Goal: Information Seeking & Learning: Check status

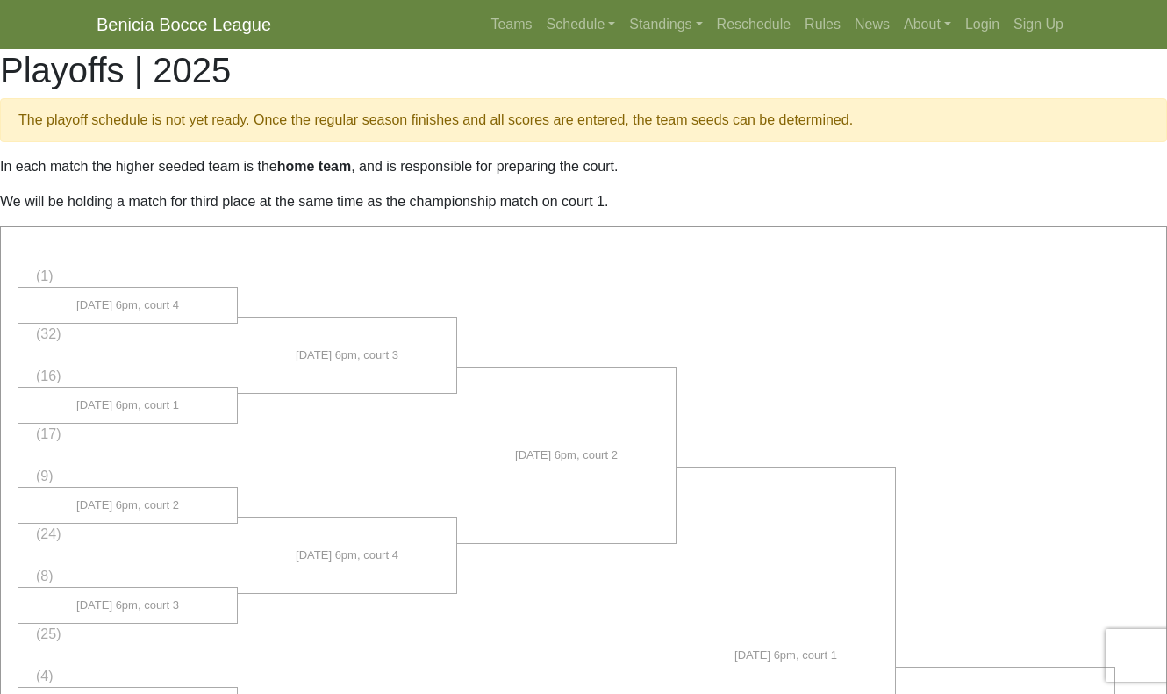
scroll to position [863, 0]
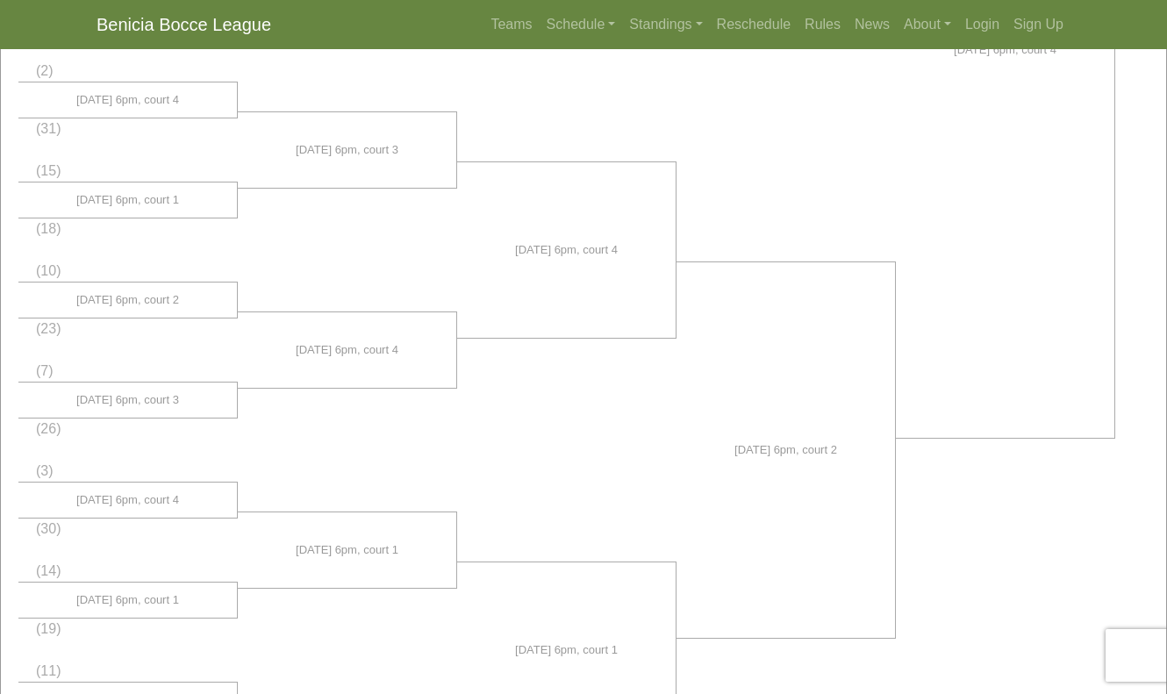
scroll to position [1016, 0]
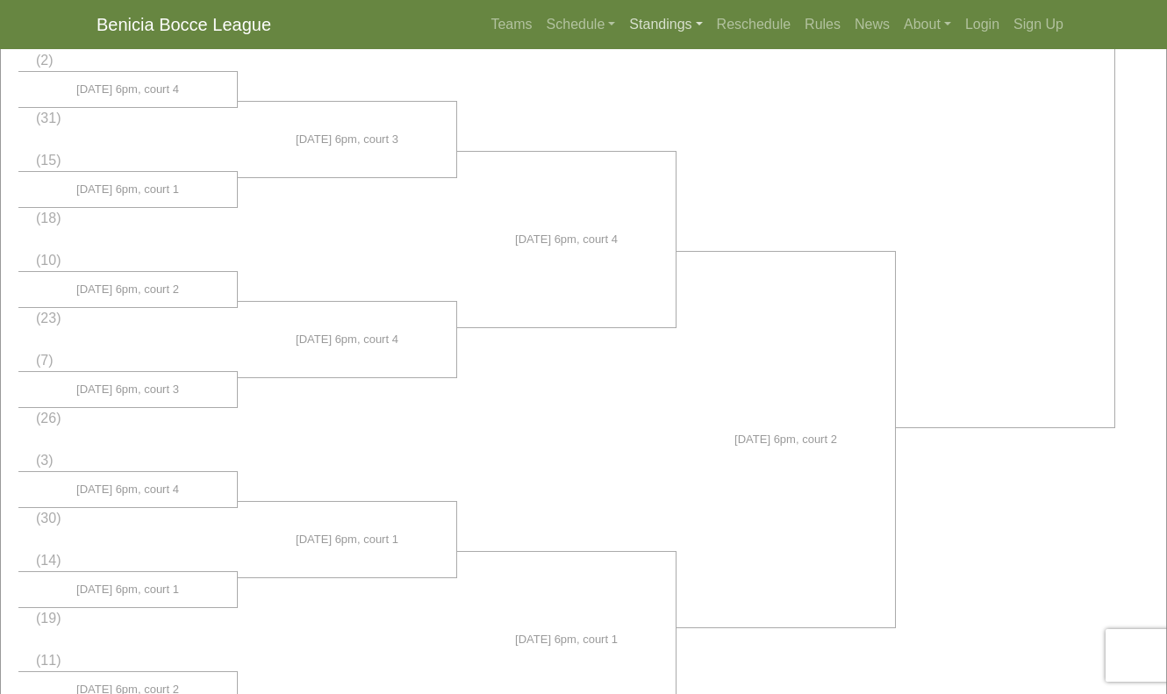
click at [673, 24] on link "Standings" at bounding box center [665, 24] width 87 height 35
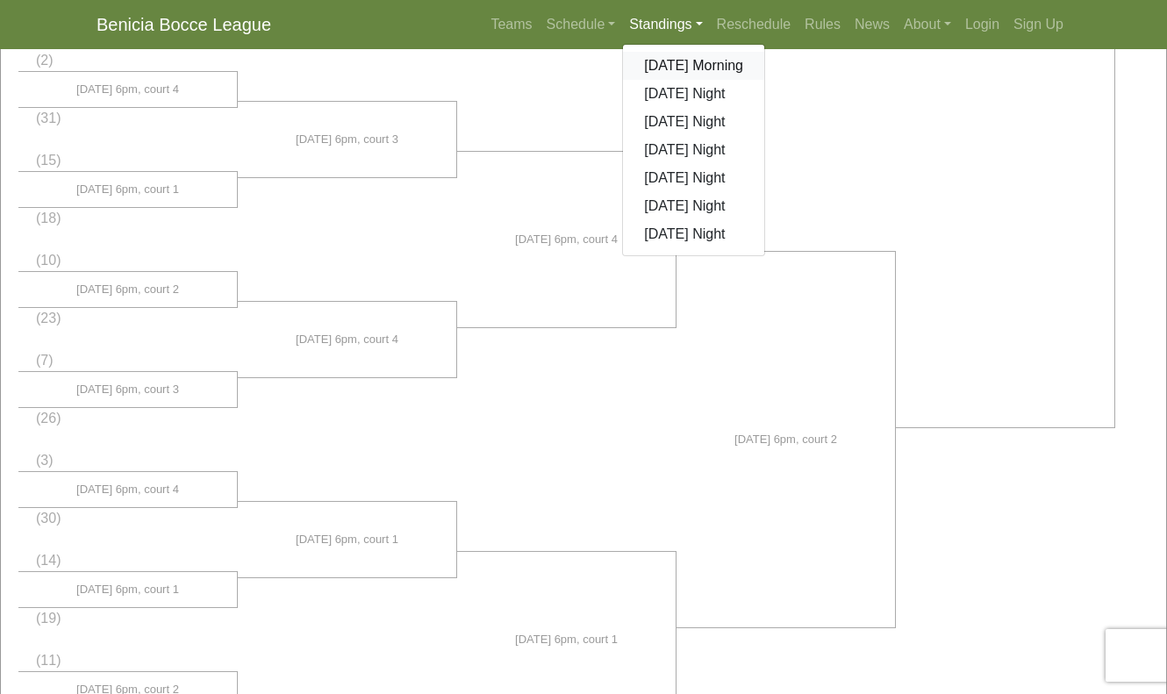
click at [668, 67] on link "[DATE] Morning" at bounding box center [693, 66] width 141 height 28
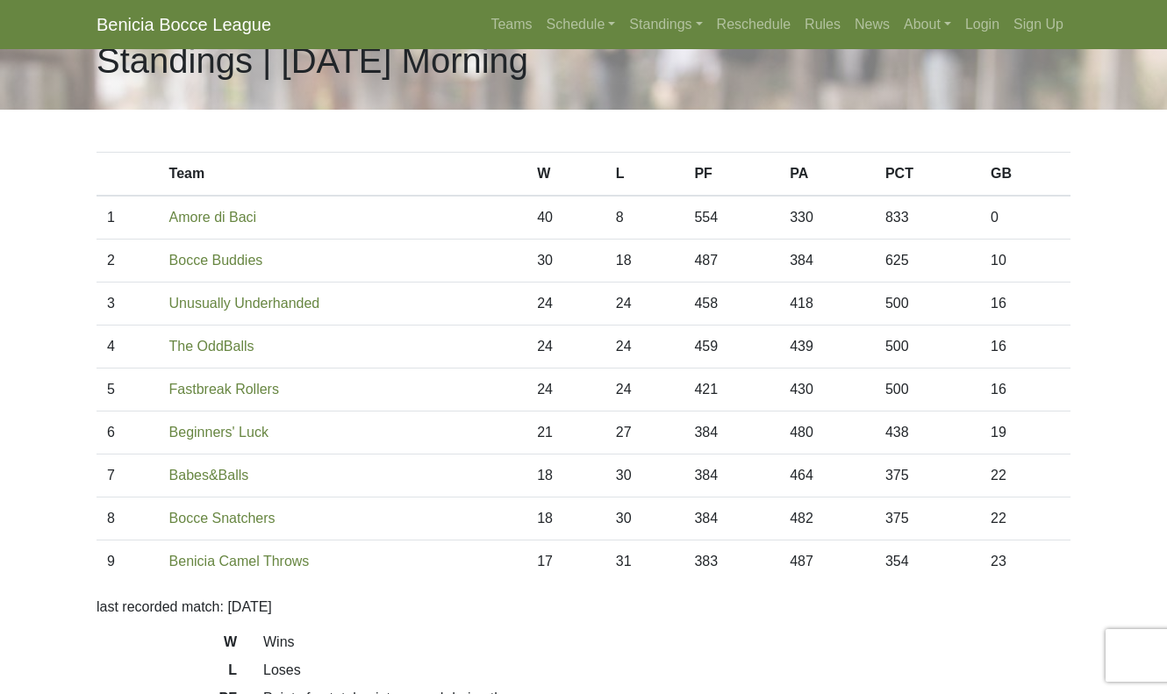
scroll to position [39, 0]
click at [661, 27] on link "Standings" at bounding box center [665, 24] width 87 height 35
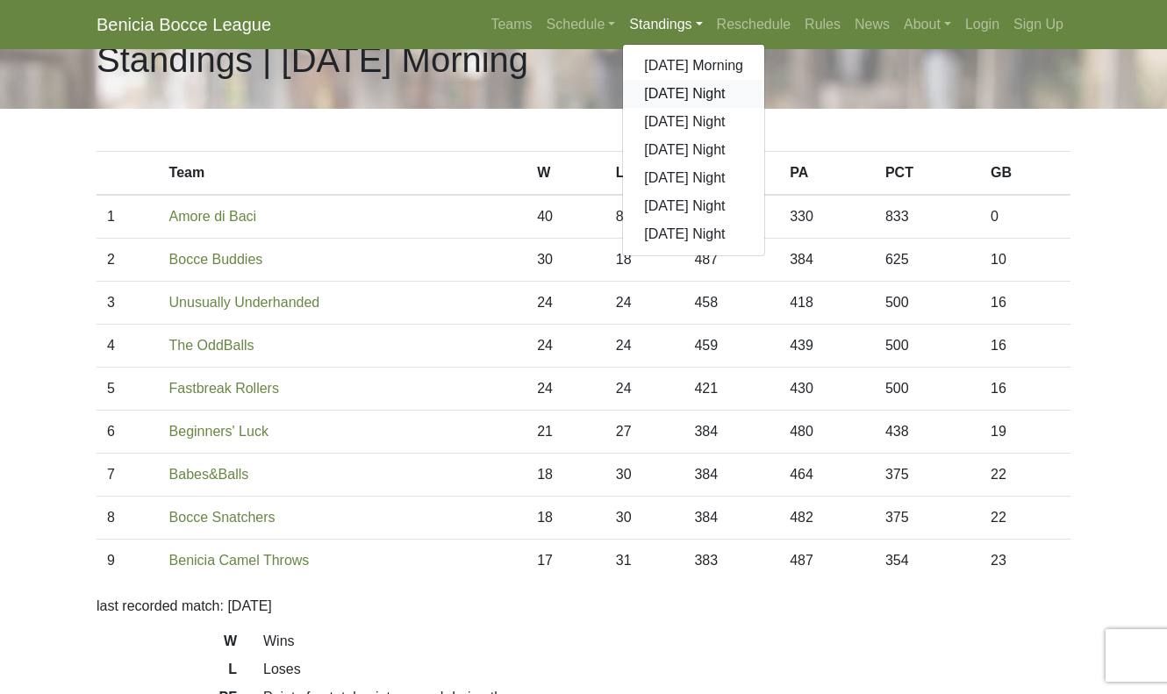
click at [661, 99] on link "[DATE] Night" at bounding box center [693, 94] width 141 height 28
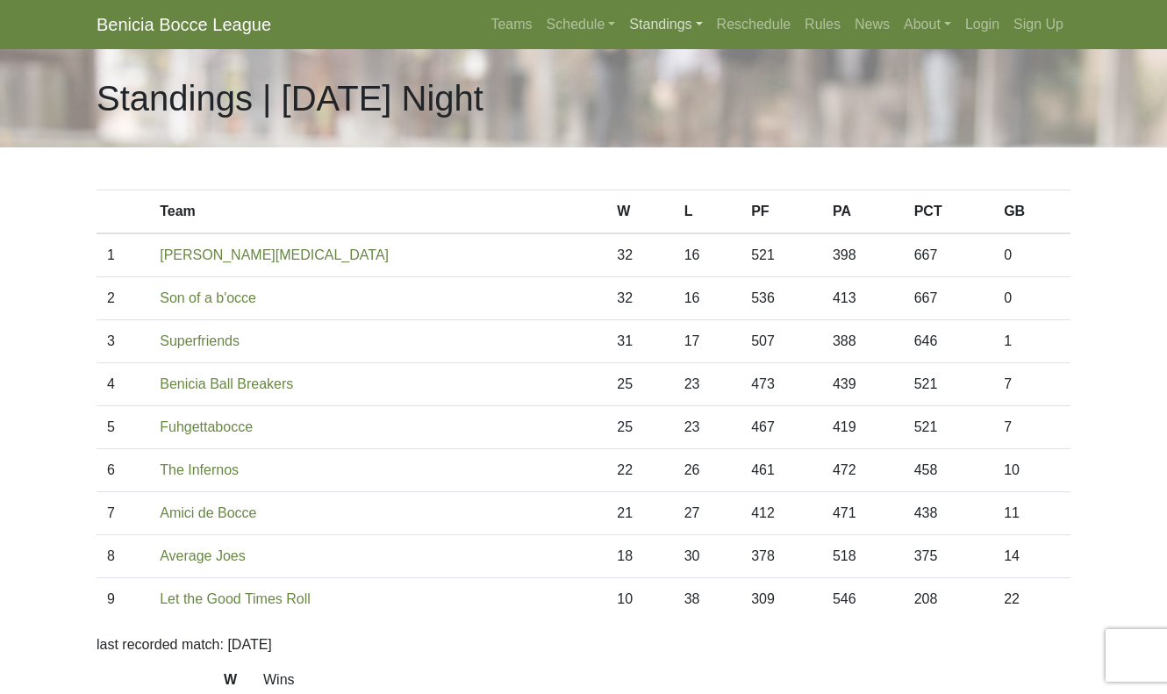
click at [643, 27] on link "Standings" at bounding box center [665, 24] width 87 height 35
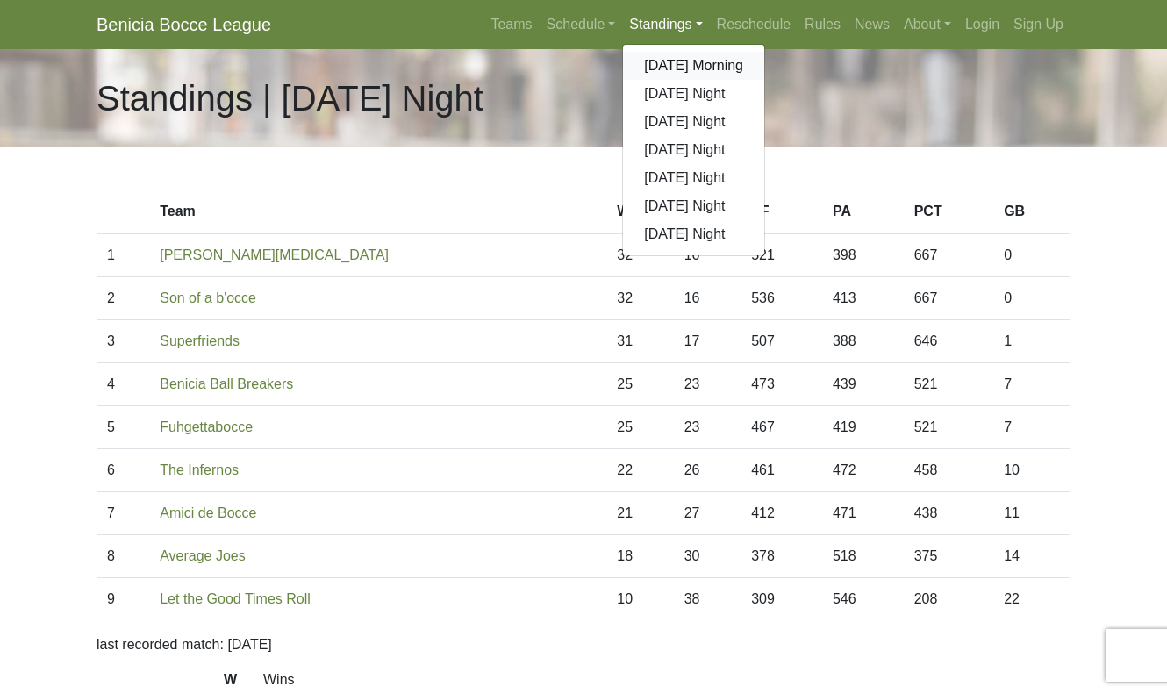
click at [649, 64] on link "[DATE] Morning" at bounding box center [693, 66] width 141 height 28
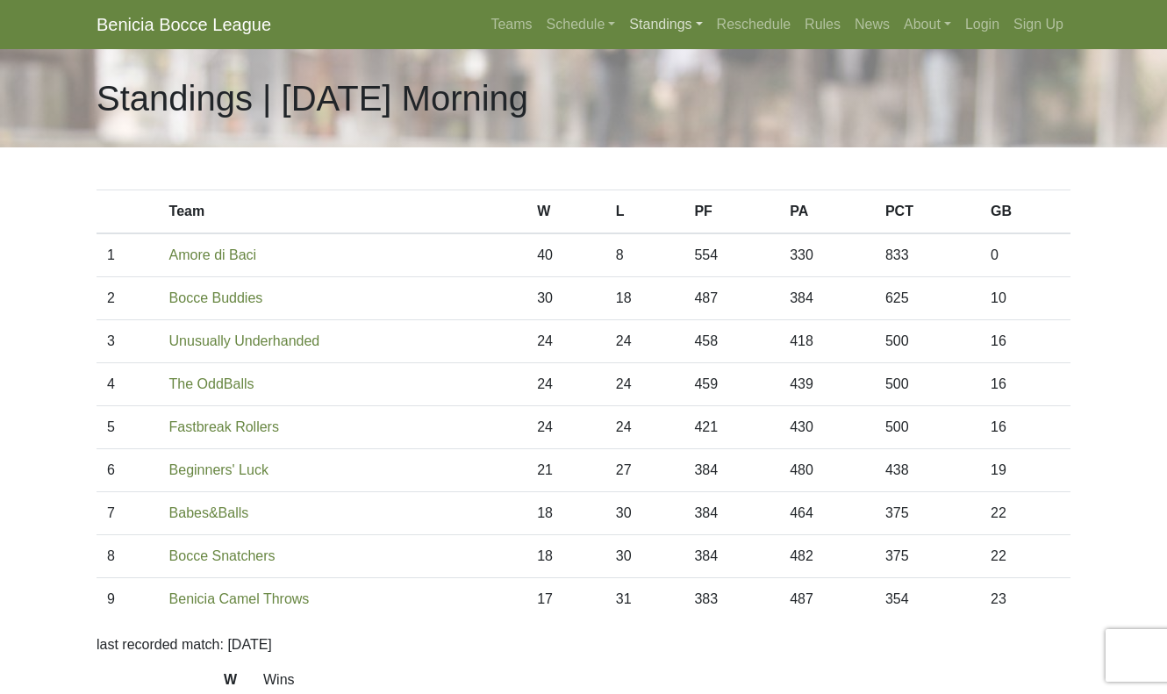
click at [647, 32] on link "Standings" at bounding box center [665, 24] width 87 height 35
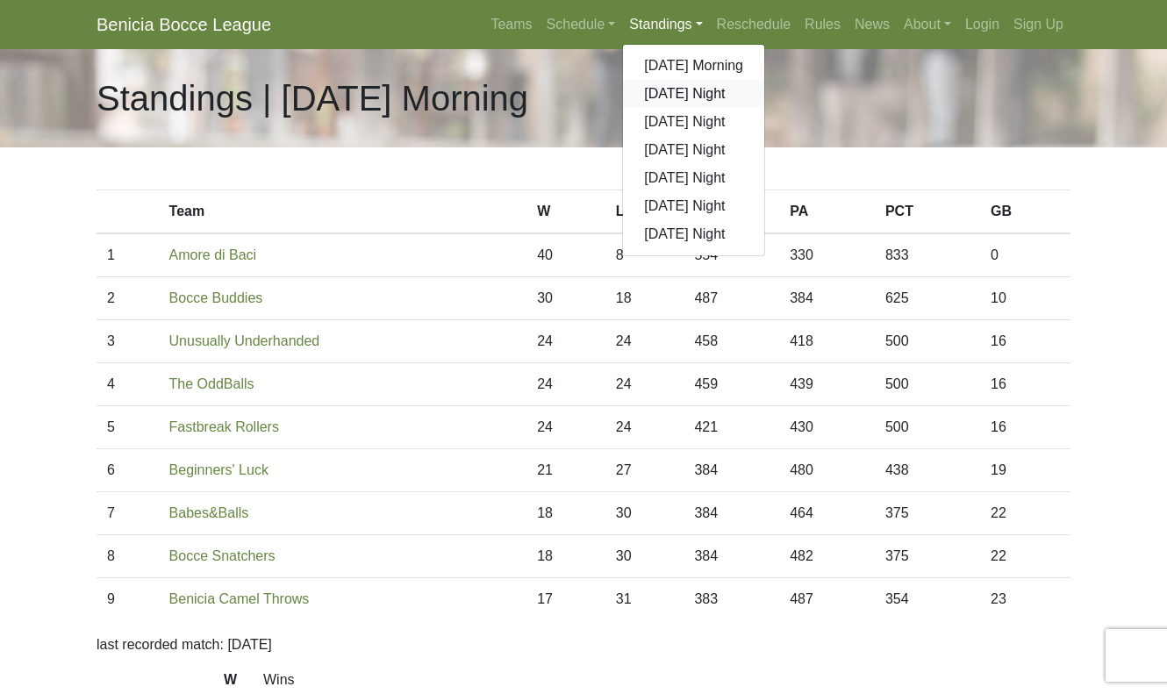
click at [650, 92] on link "[DATE] Night" at bounding box center [693, 94] width 141 height 28
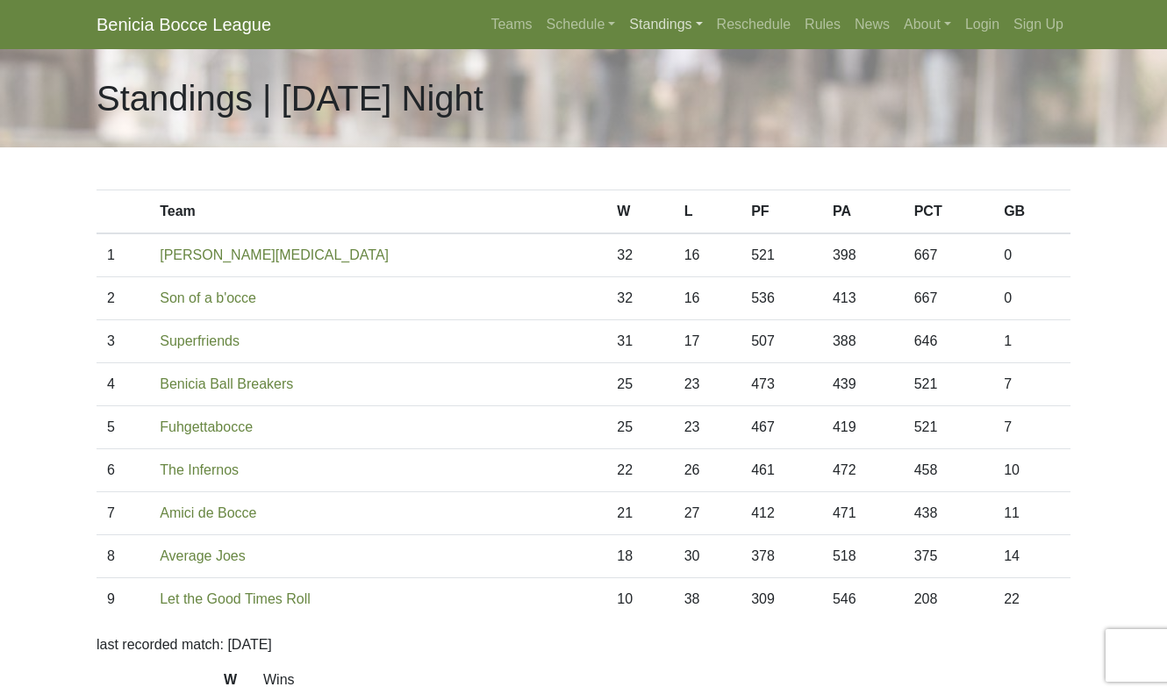
click at [651, 30] on link "Standings" at bounding box center [665, 24] width 87 height 35
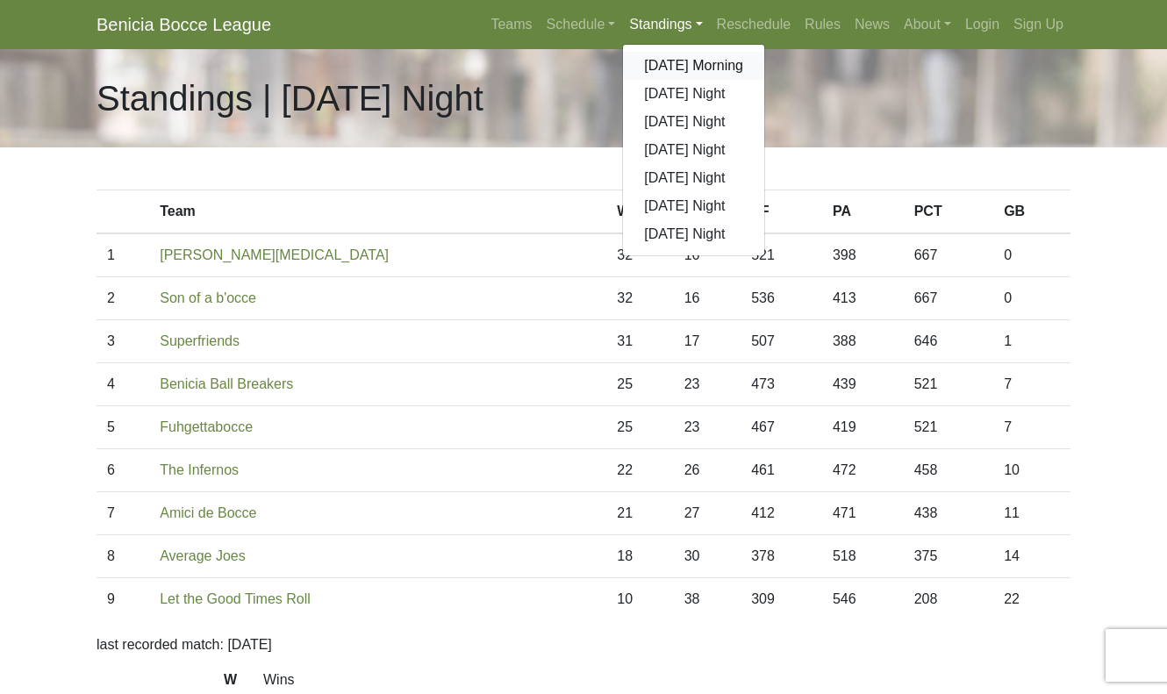
click at [644, 67] on link "[DATE] Morning" at bounding box center [693, 66] width 141 height 28
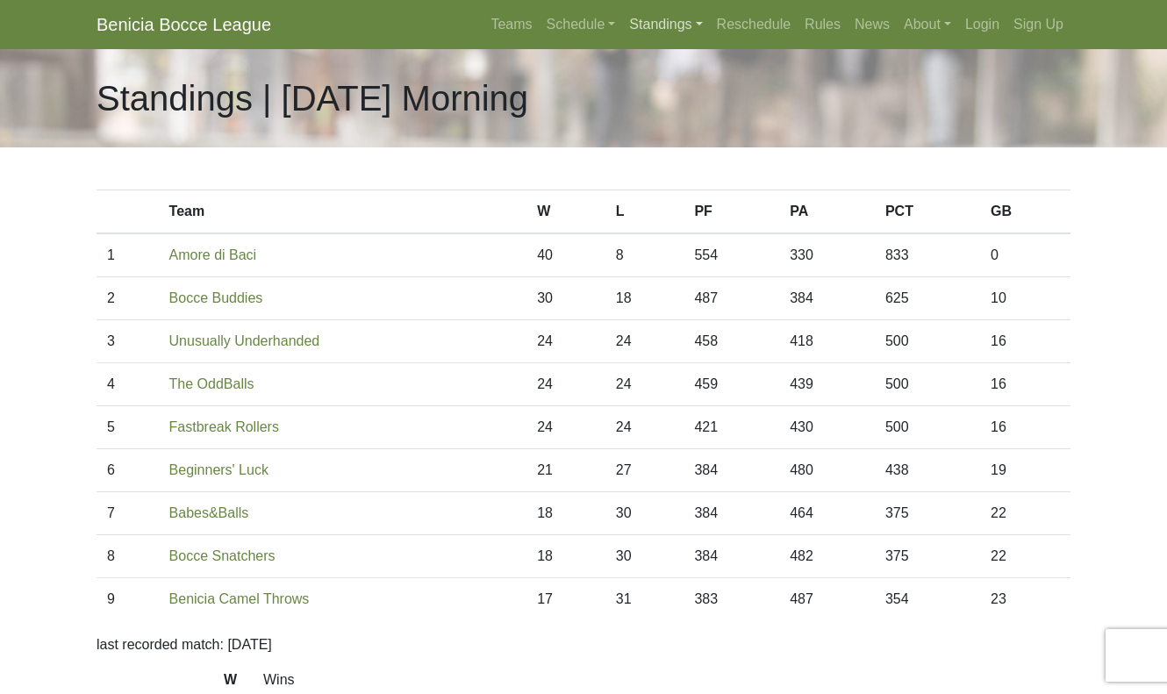
click at [649, 27] on link "Standings" at bounding box center [665, 24] width 87 height 35
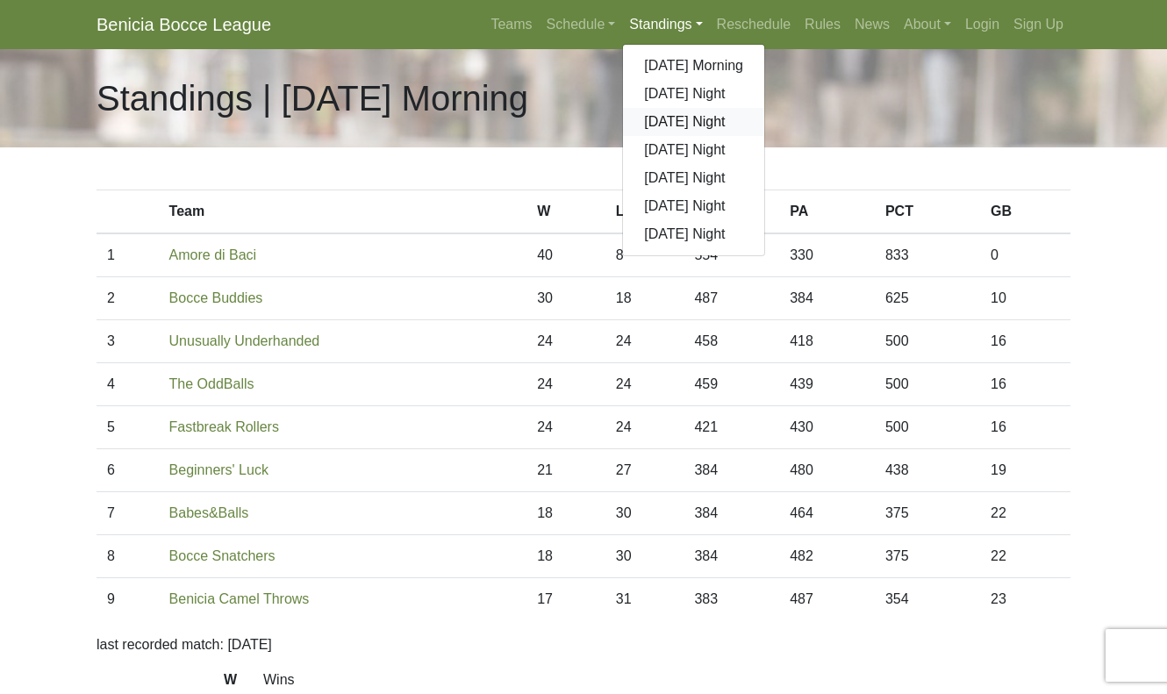
click at [646, 119] on link "[DATE] Night" at bounding box center [693, 122] width 141 height 28
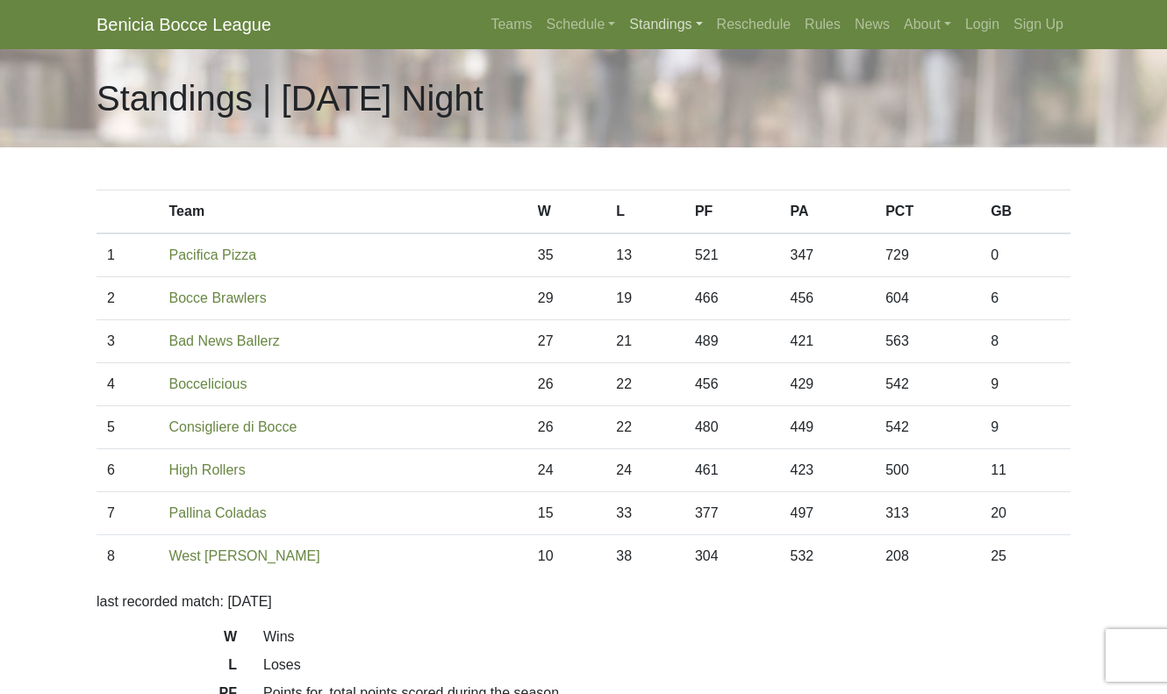
click at [649, 28] on link "Standings" at bounding box center [665, 24] width 87 height 35
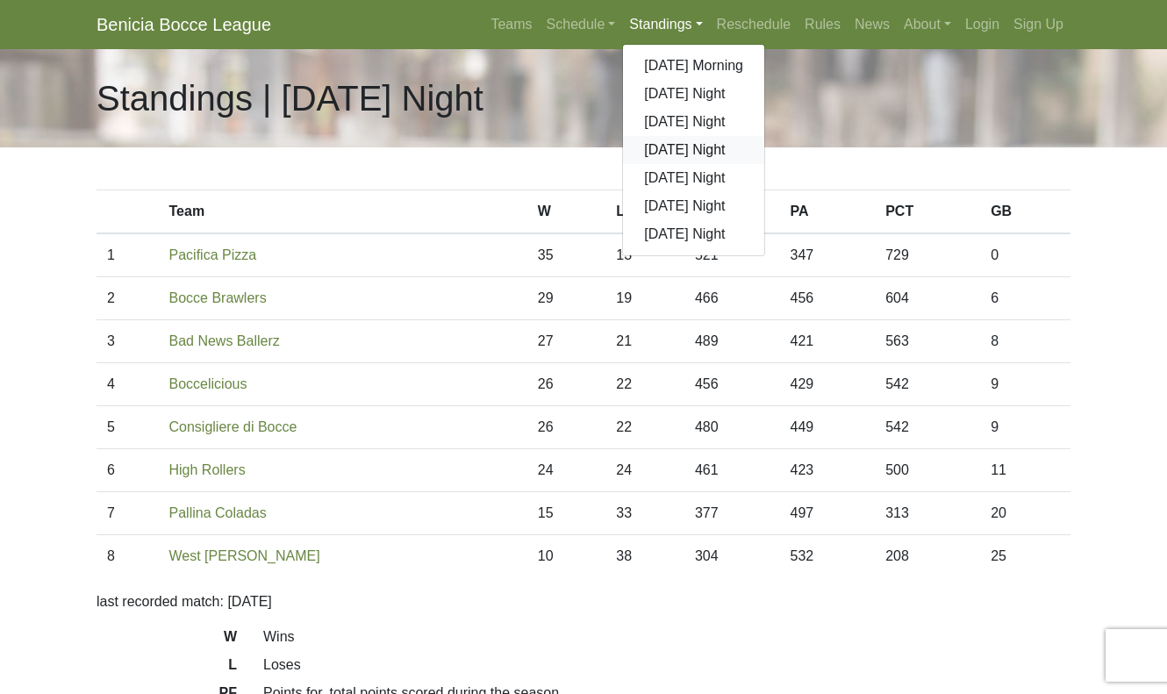
click at [654, 148] on link "[DATE] Night" at bounding box center [693, 150] width 141 height 28
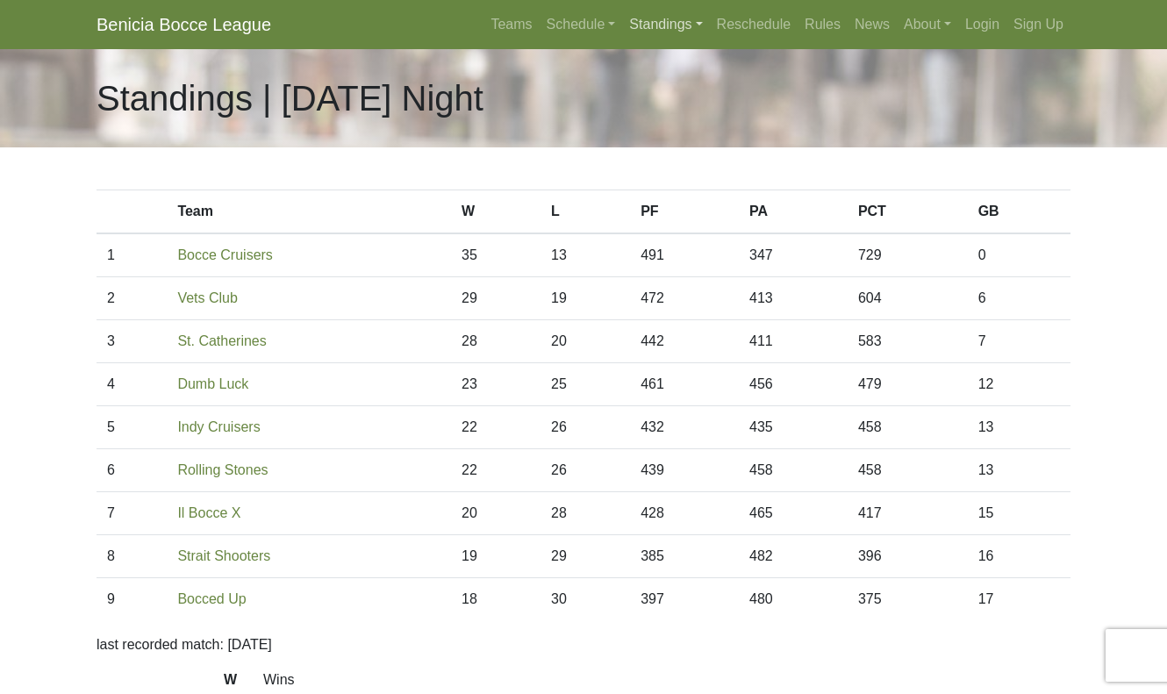
click at [652, 28] on link "Standings" at bounding box center [665, 24] width 87 height 35
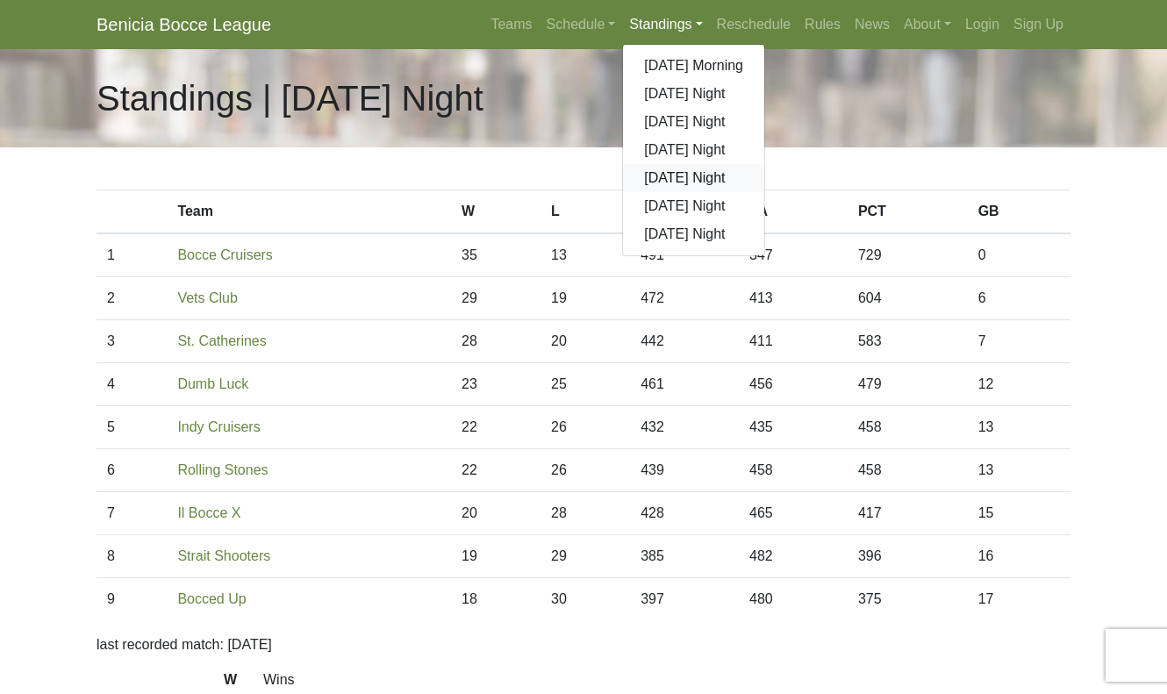
click at [660, 182] on link "[DATE] Night" at bounding box center [693, 178] width 141 height 28
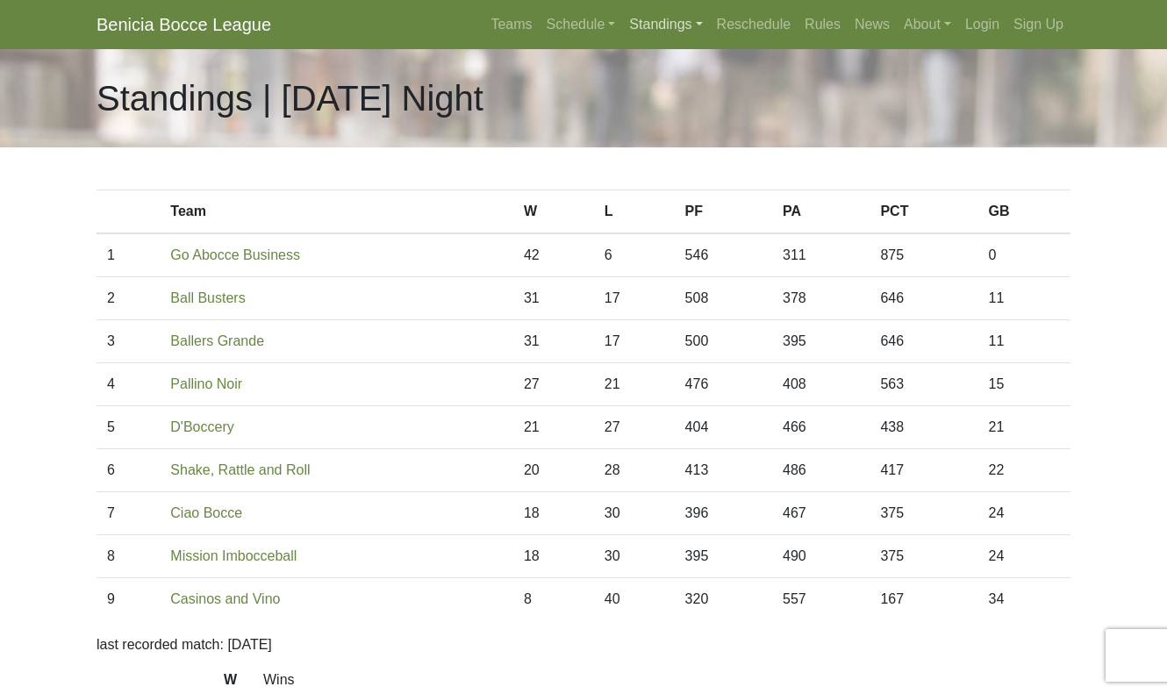
click at [659, 25] on link "Standings" at bounding box center [665, 24] width 87 height 35
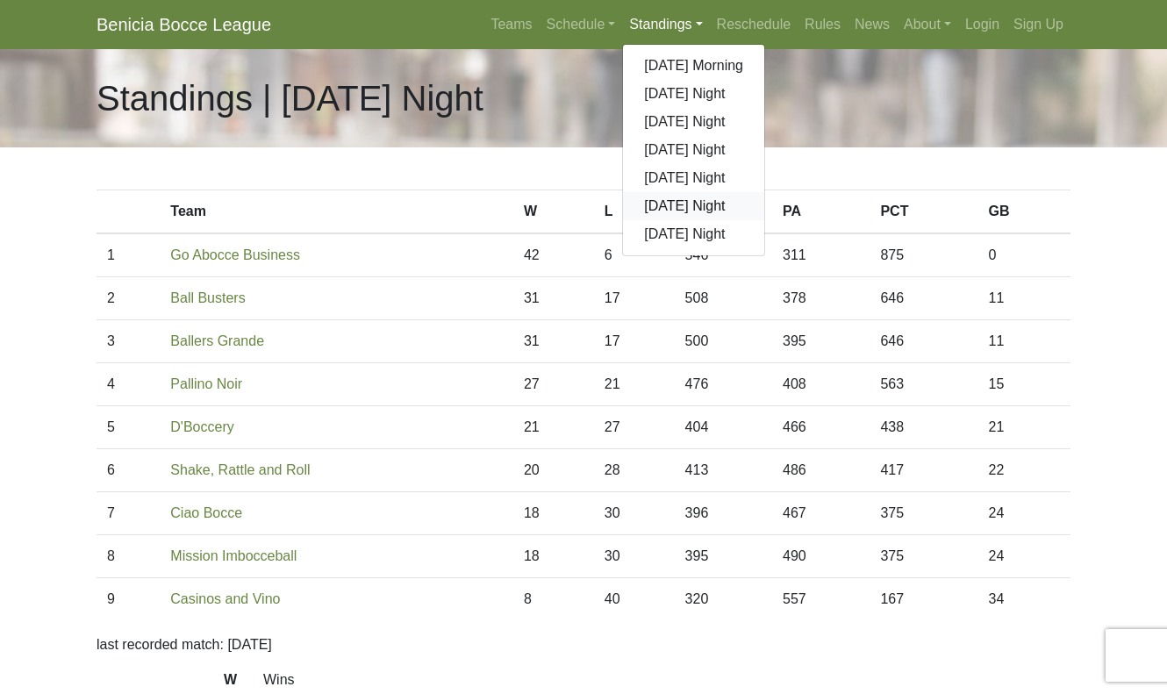
click at [653, 207] on link "[DATE] Night" at bounding box center [693, 206] width 141 height 28
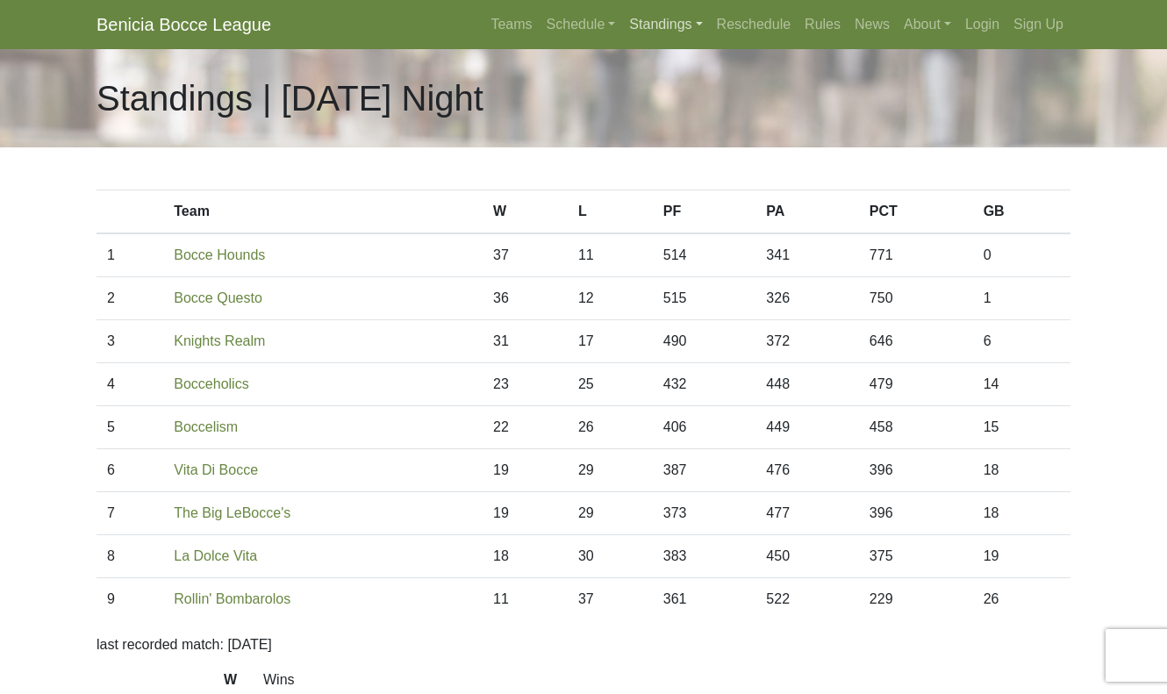
click at [664, 25] on link "Standings" at bounding box center [665, 24] width 87 height 35
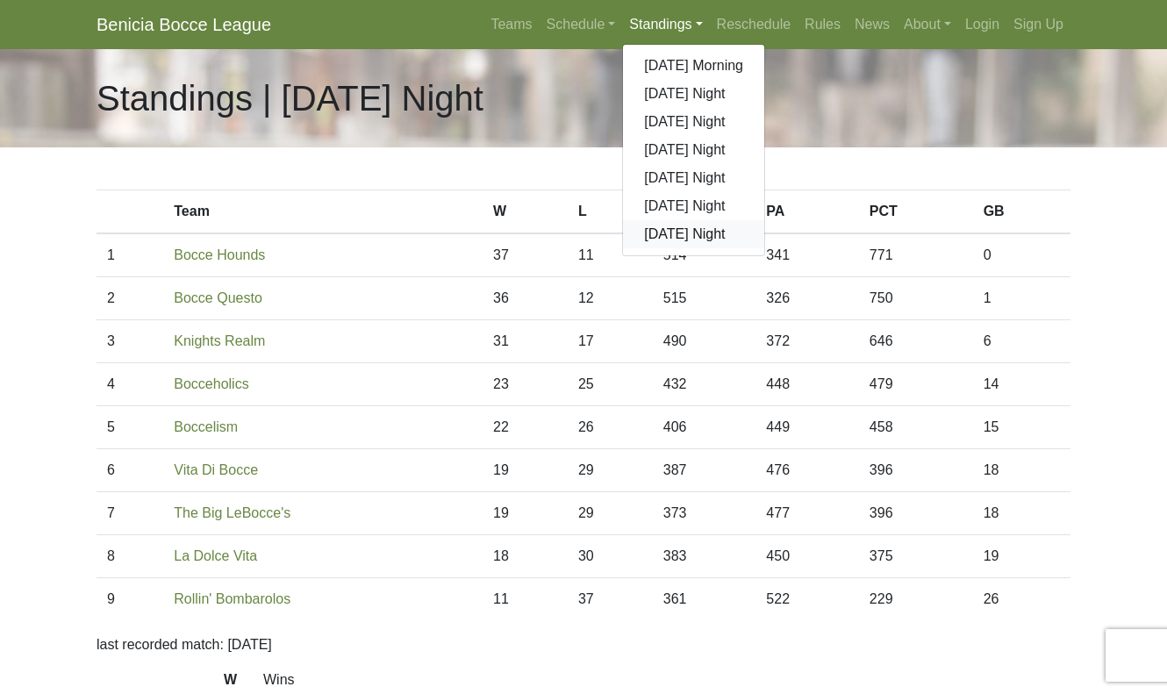
click at [654, 237] on link "[DATE] Night" at bounding box center [693, 234] width 141 height 28
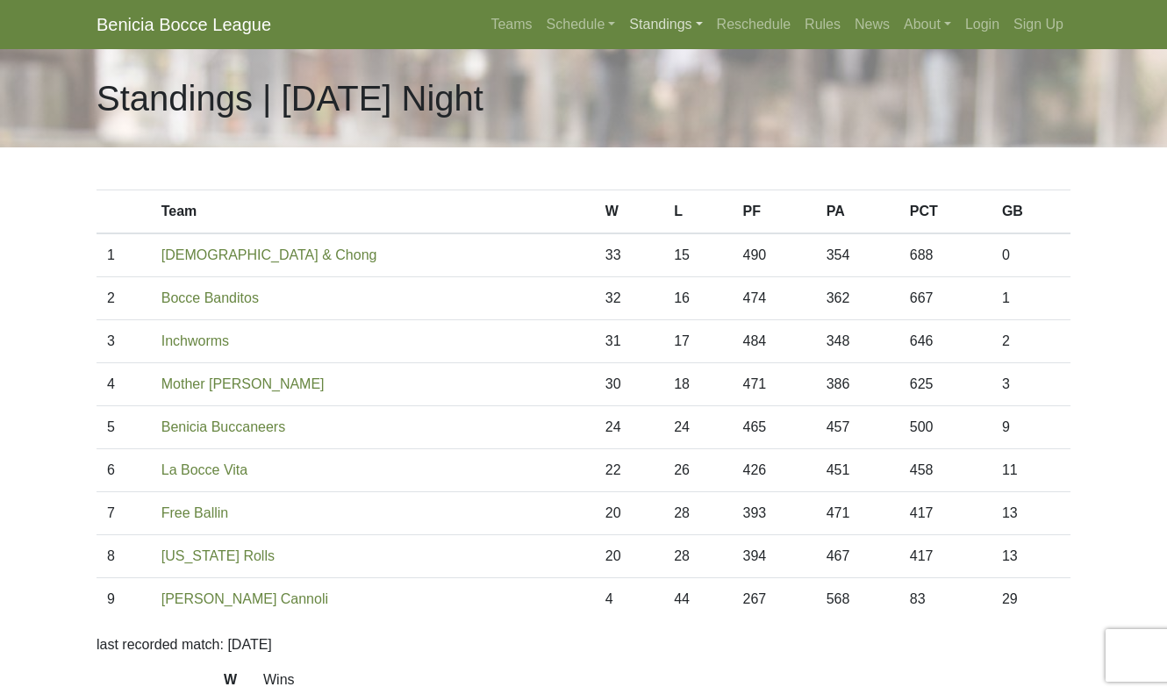
click at [651, 22] on link "Standings" at bounding box center [665, 24] width 87 height 35
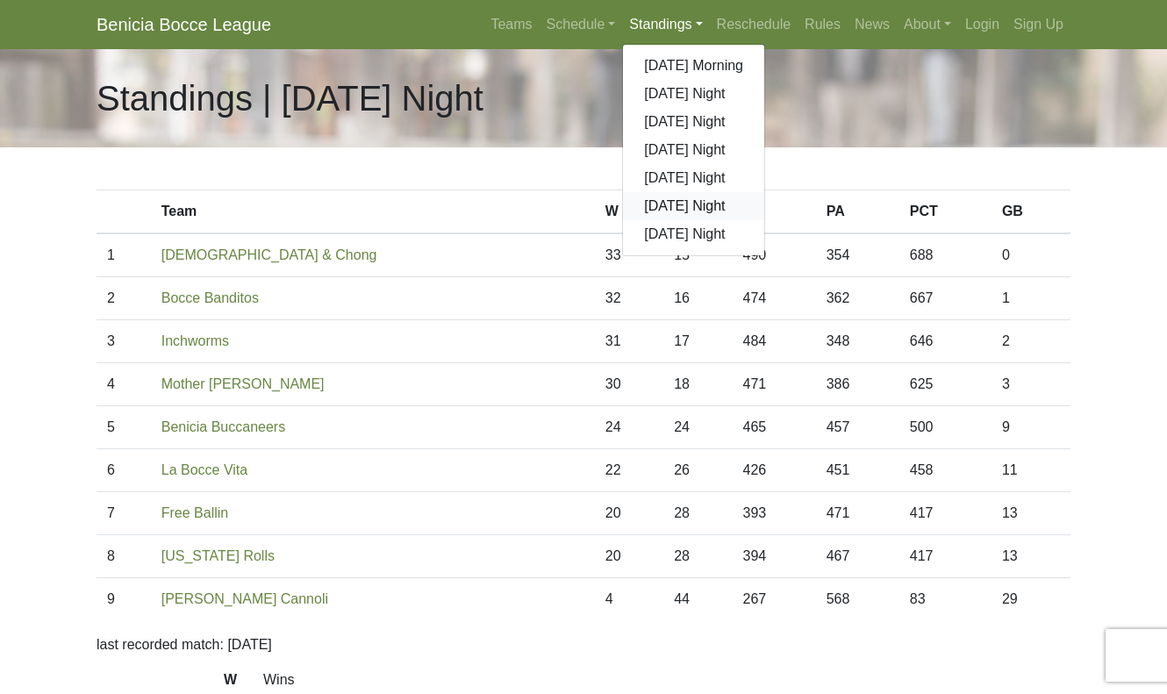
click at [662, 213] on link "[DATE] Night" at bounding box center [693, 206] width 141 height 28
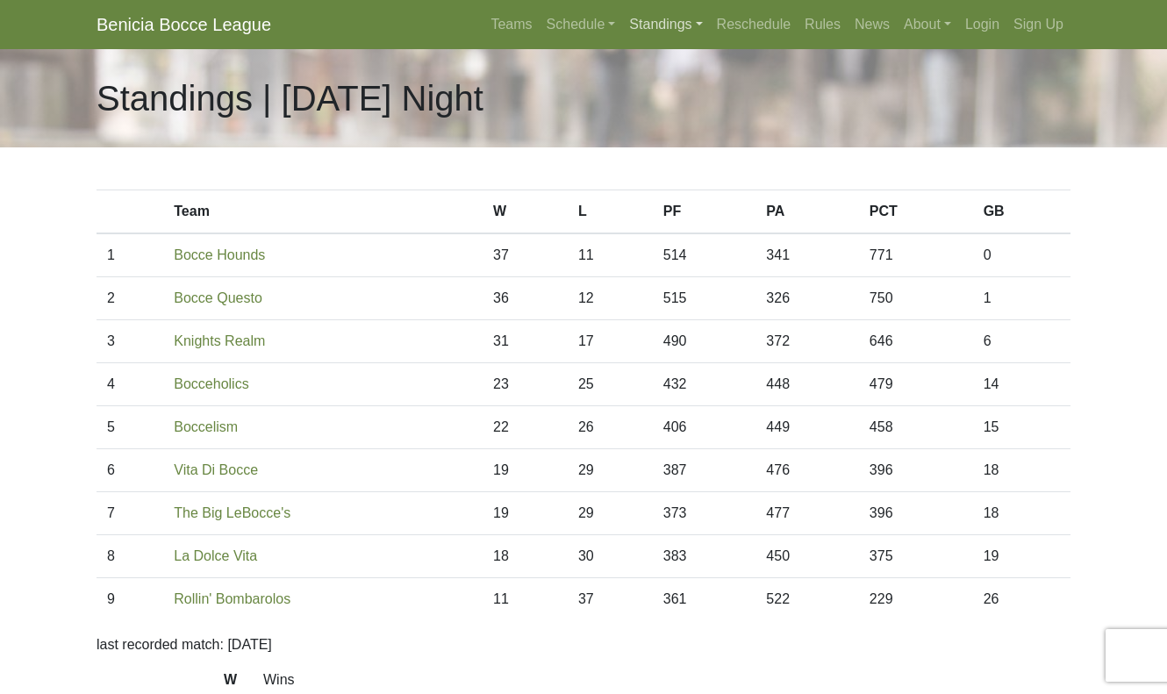
click at [654, 25] on link "Standings" at bounding box center [665, 24] width 87 height 35
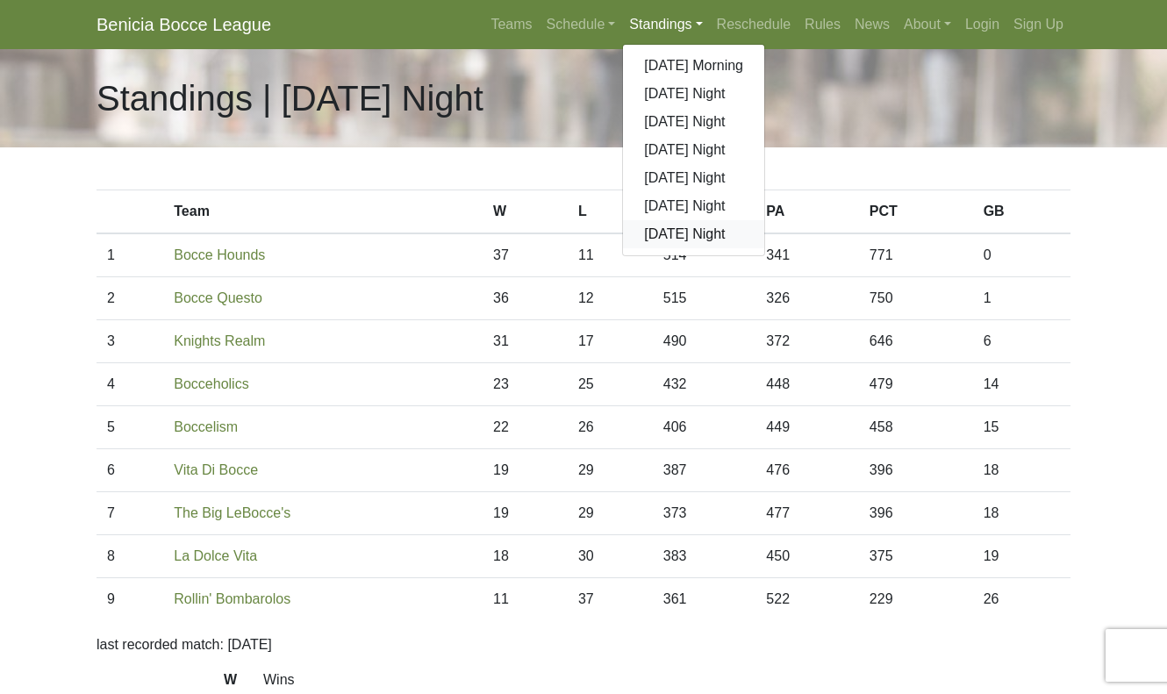
click at [658, 230] on link "[DATE] Night" at bounding box center [693, 234] width 141 height 28
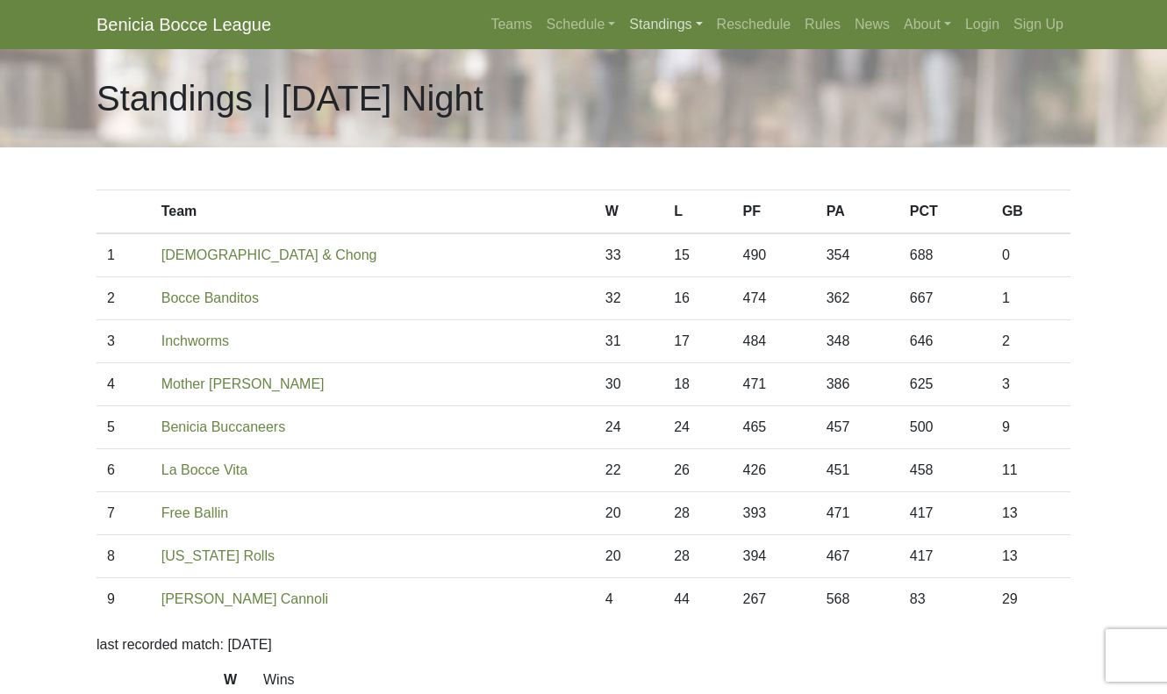
click at [639, 25] on link "Standings" at bounding box center [665, 24] width 87 height 35
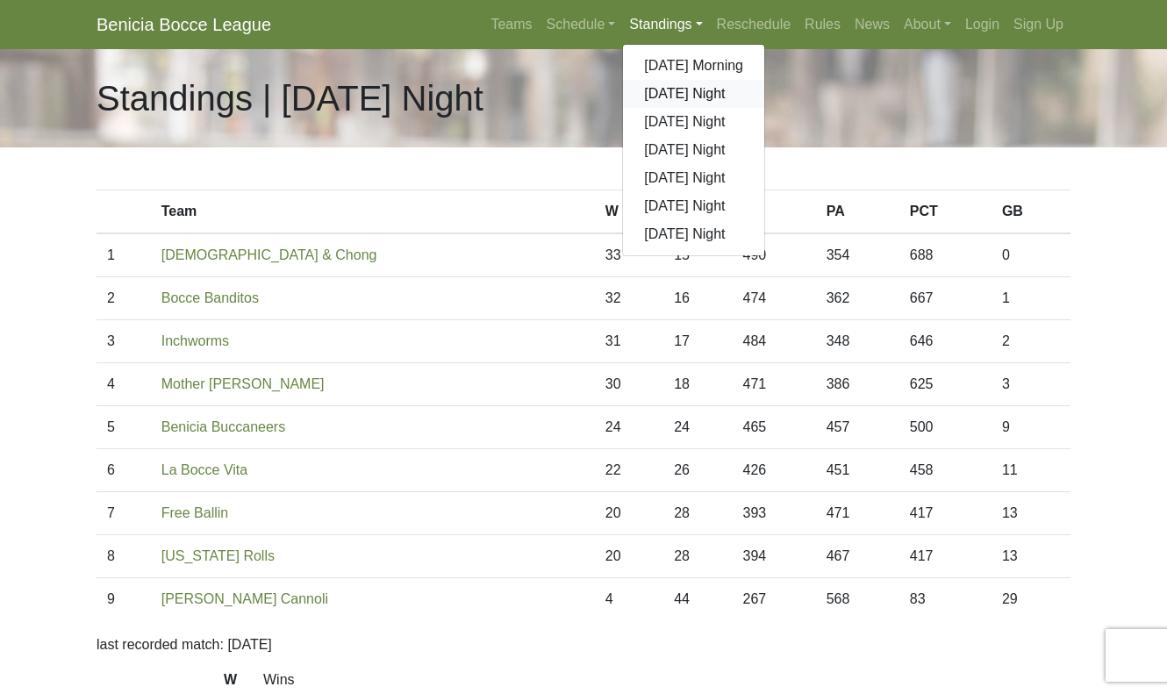
click at [647, 96] on link "[DATE] Night" at bounding box center [693, 94] width 141 height 28
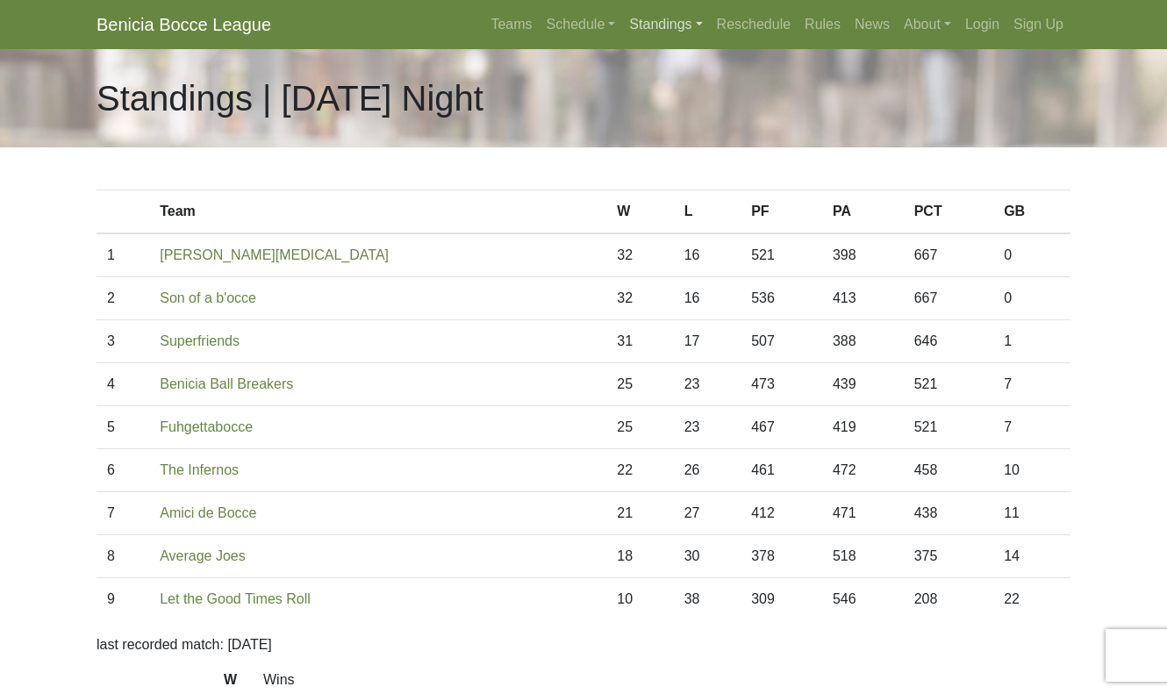
click at [644, 22] on link "Standings" at bounding box center [665, 24] width 87 height 35
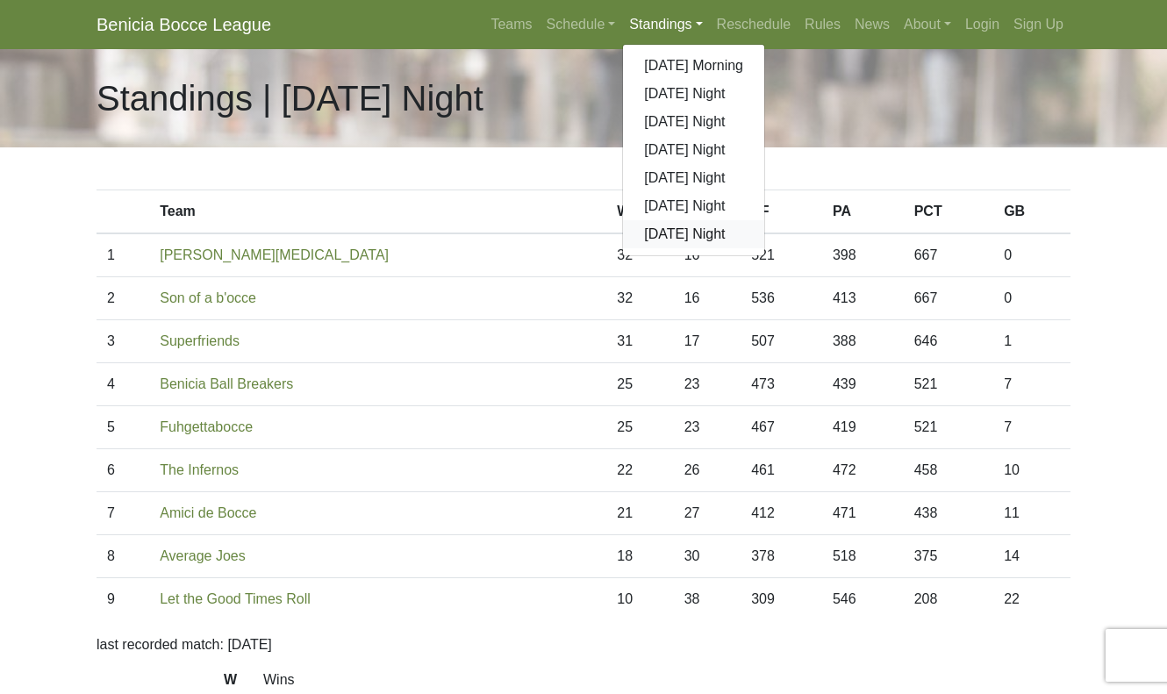
click at [642, 232] on link "[DATE] Night" at bounding box center [693, 234] width 141 height 28
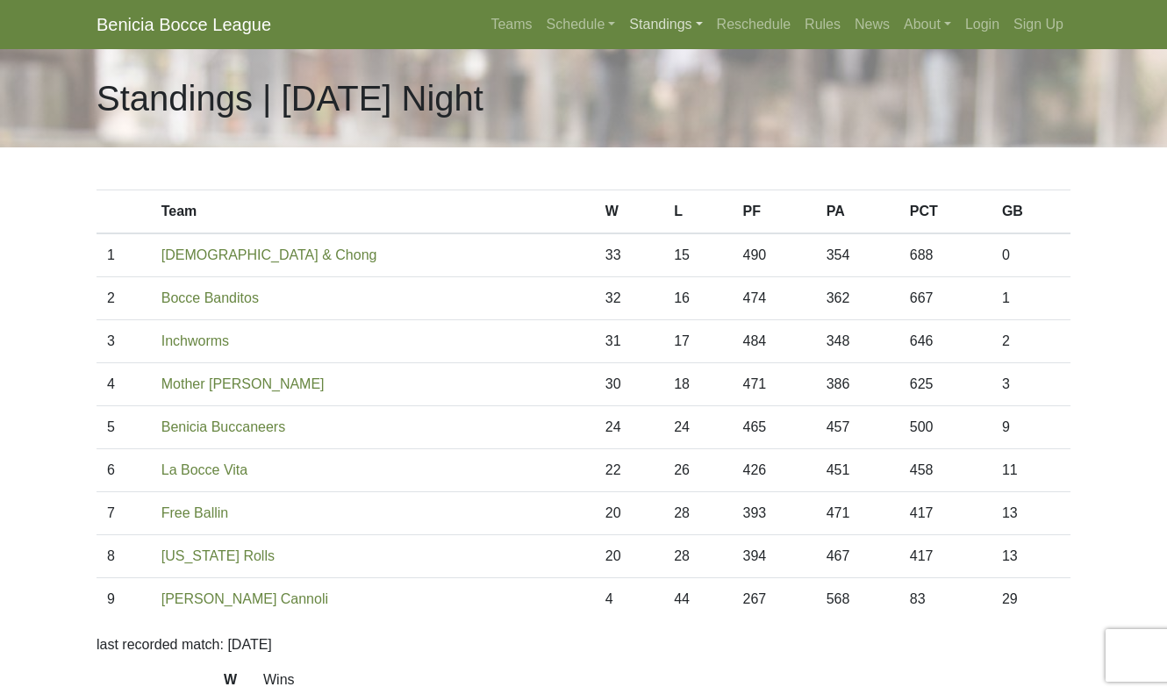
click at [643, 32] on link "Standings" at bounding box center [665, 24] width 87 height 35
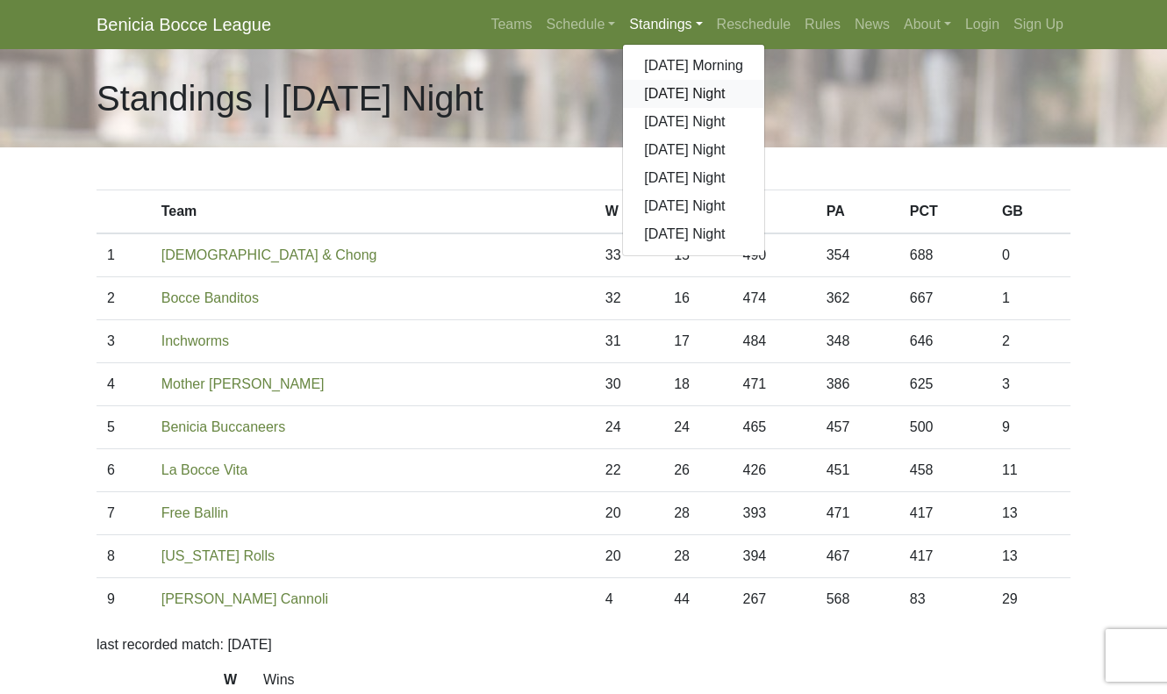
click at [651, 95] on link "[DATE] Night" at bounding box center [693, 94] width 141 height 28
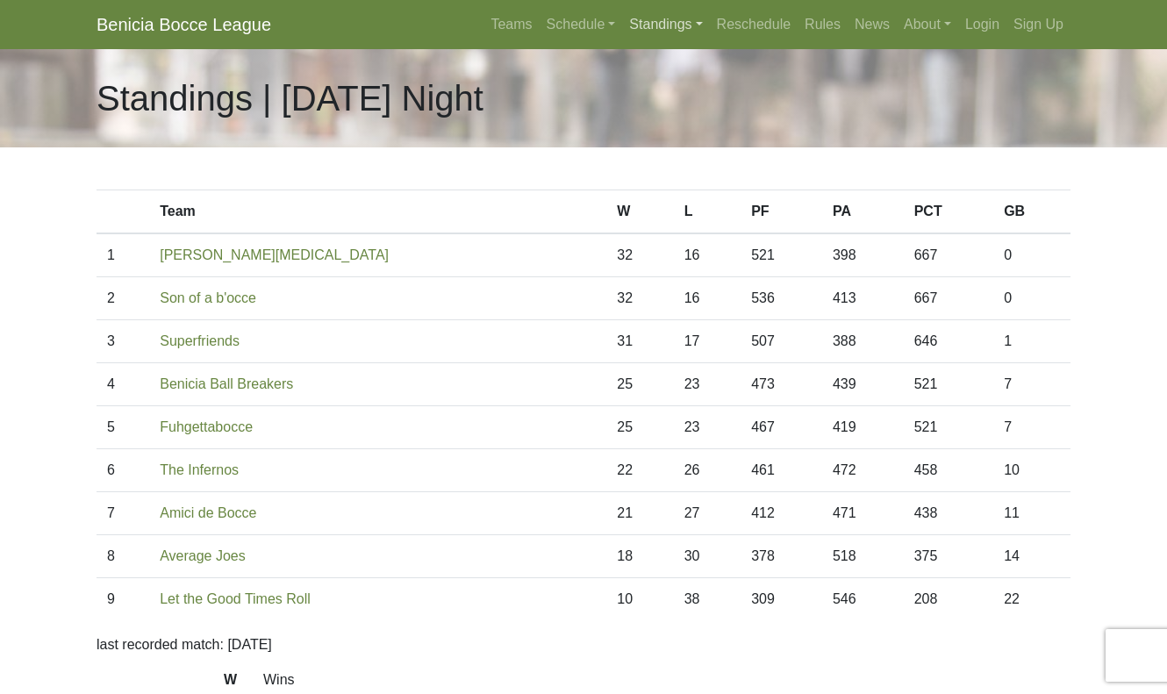
click at [661, 25] on link "Standings" at bounding box center [665, 24] width 87 height 35
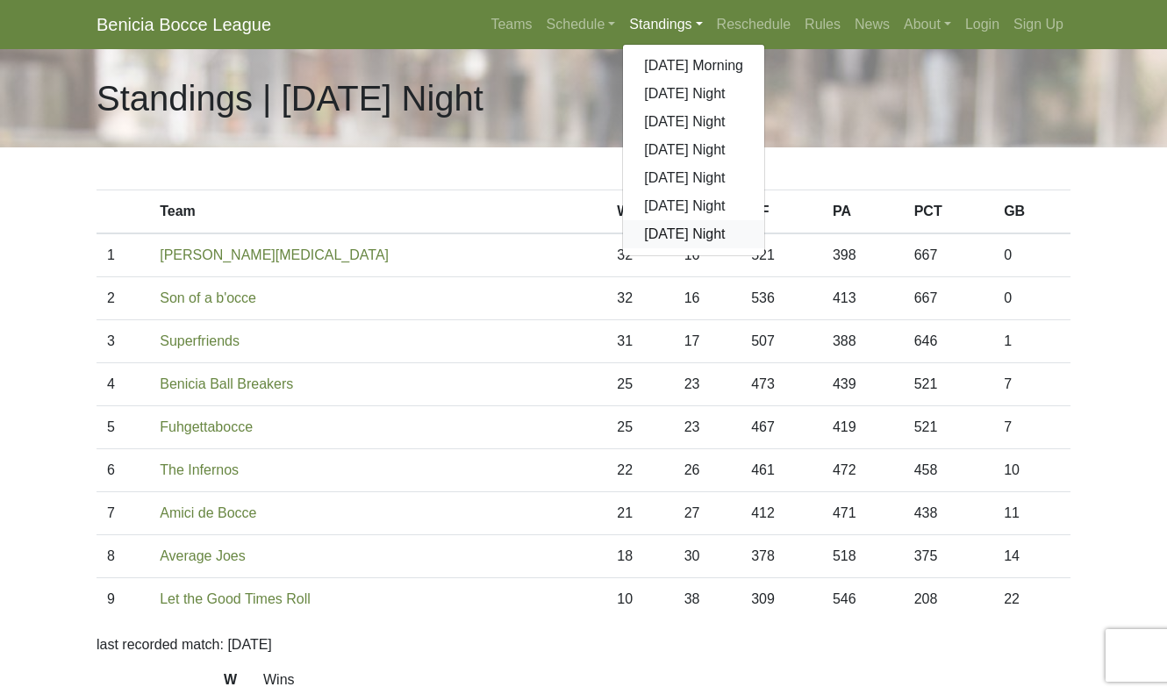
click at [648, 240] on link "[DATE] Night" at bounding box center [693, 234] width 141 height 28
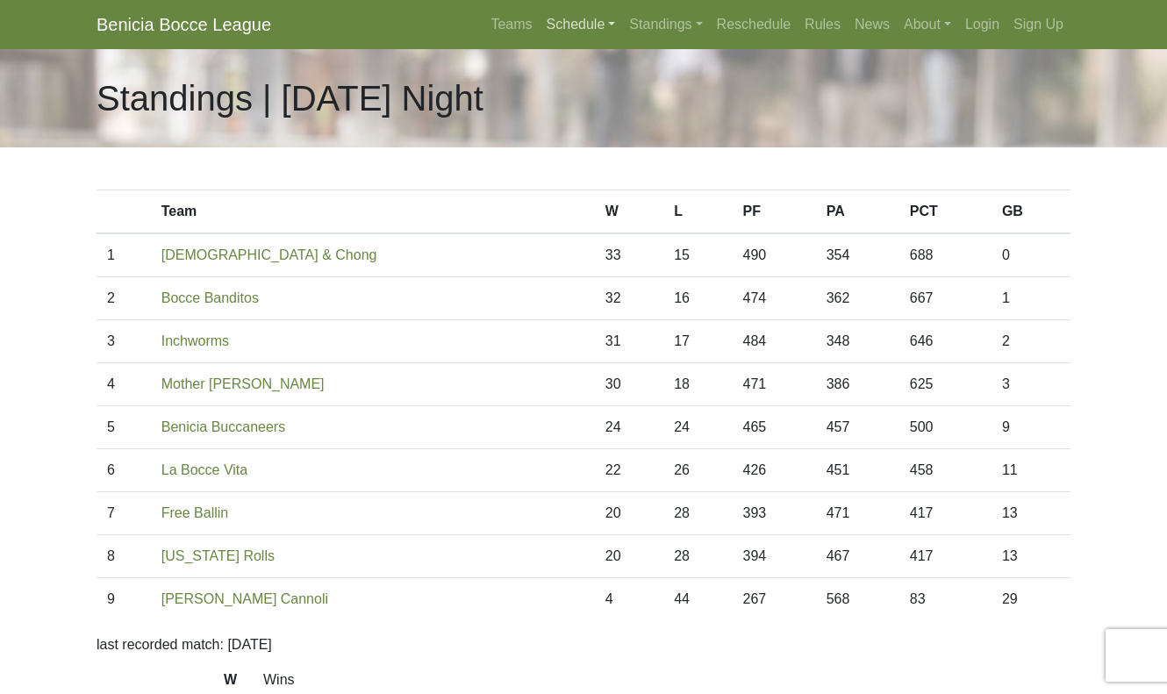
click at [577, 31] on link "Schedule" at bounding box center [581, 24] width 83 height 35
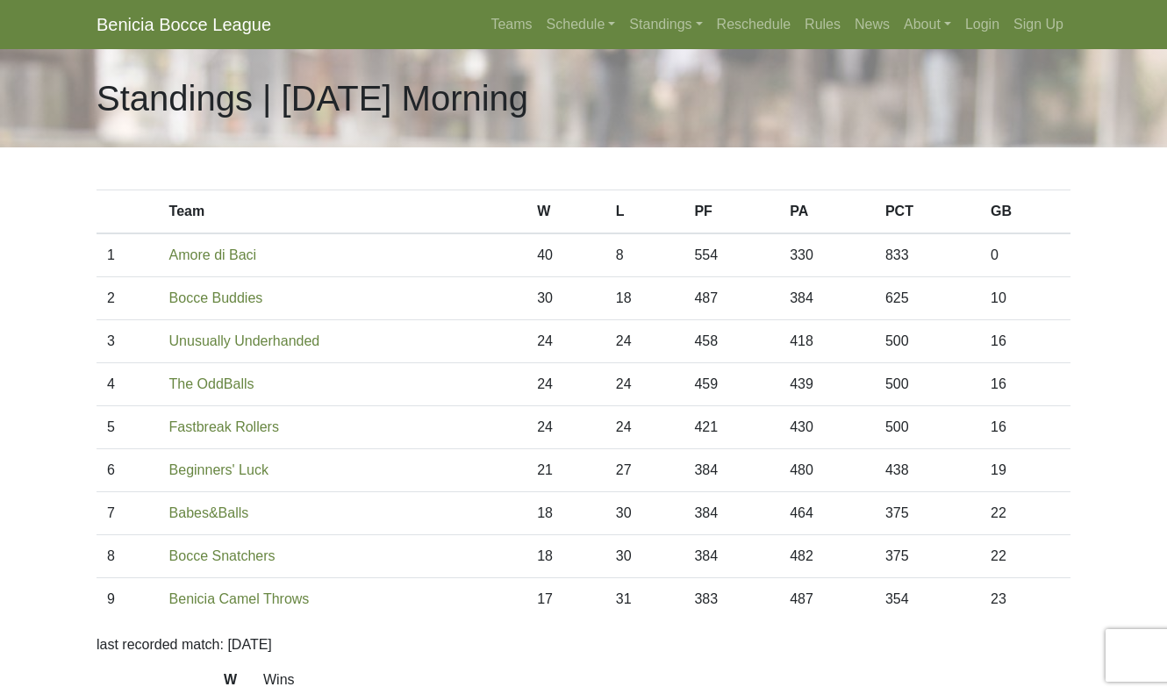
scroll to position [39, 0]
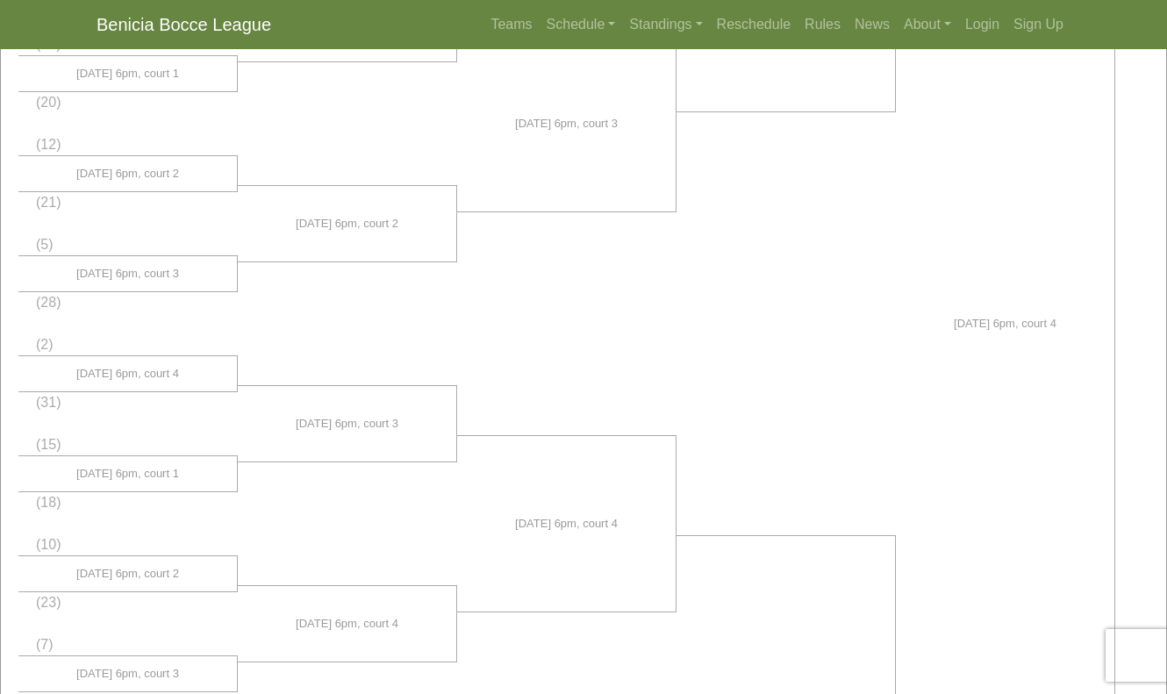
scroll to position [733, 0]
click at [603, 31] on link "Schedule" at bounding box center [581, 24] width 83 height 35
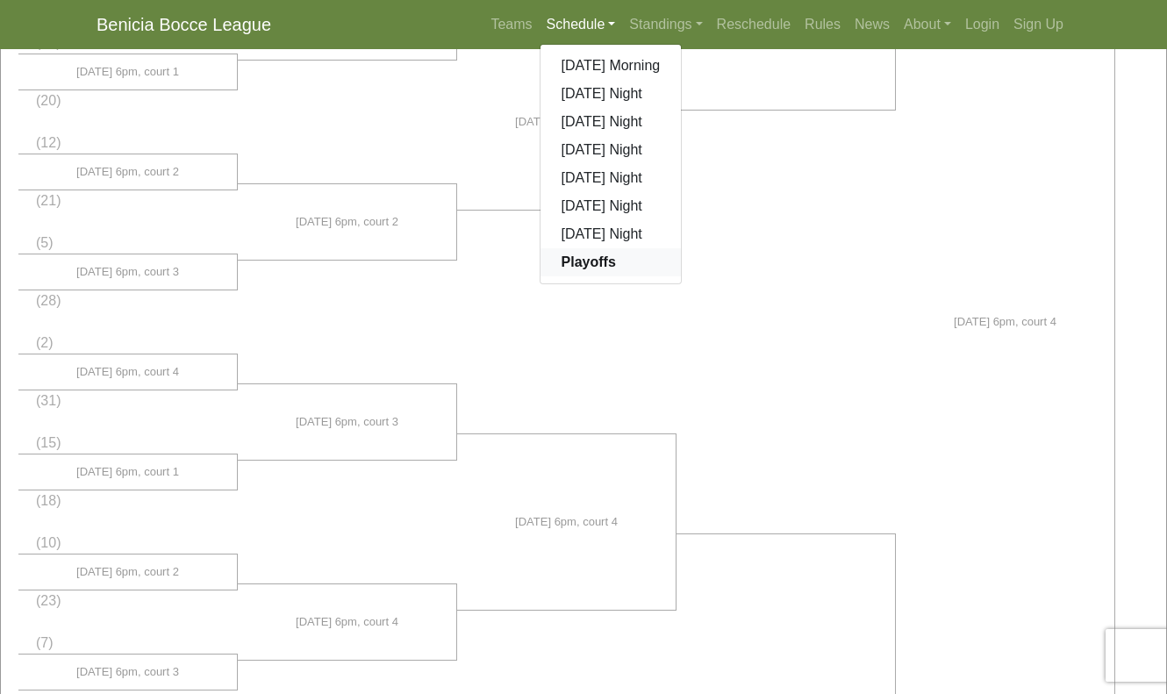
click at [583, 266] on strong "Playoffs" at bounding box center [588, 261] width 54 height 15
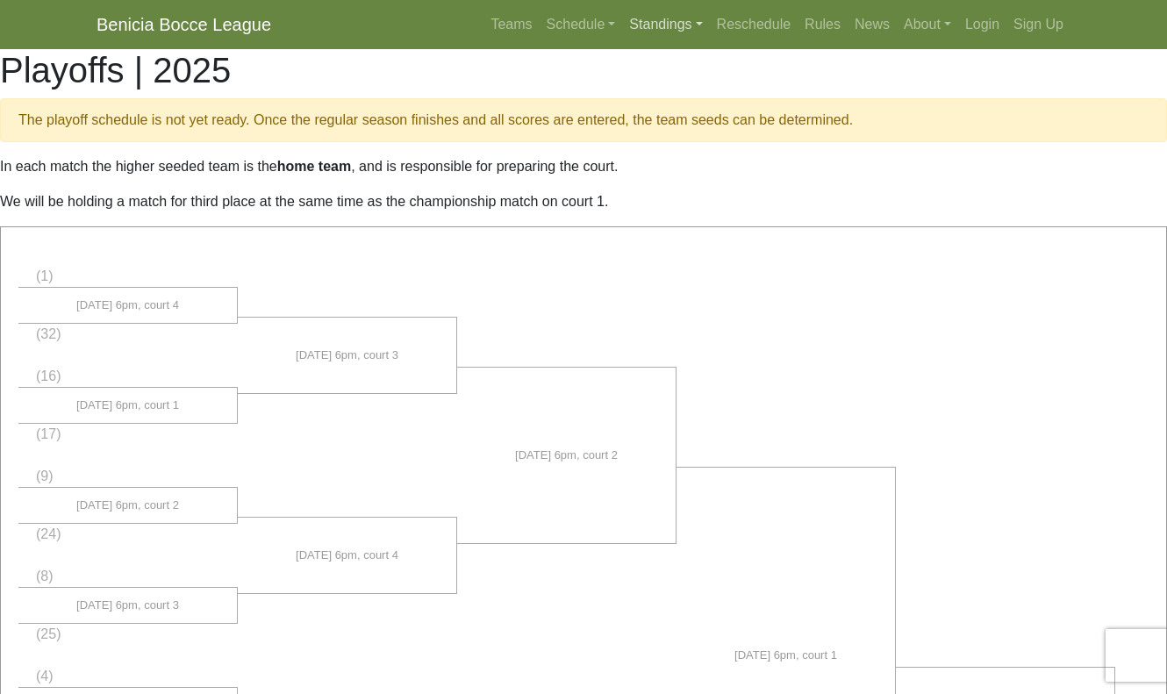
click at [697, 29] on link "Standings" at bounding box center [665, 24] width 87 height 35
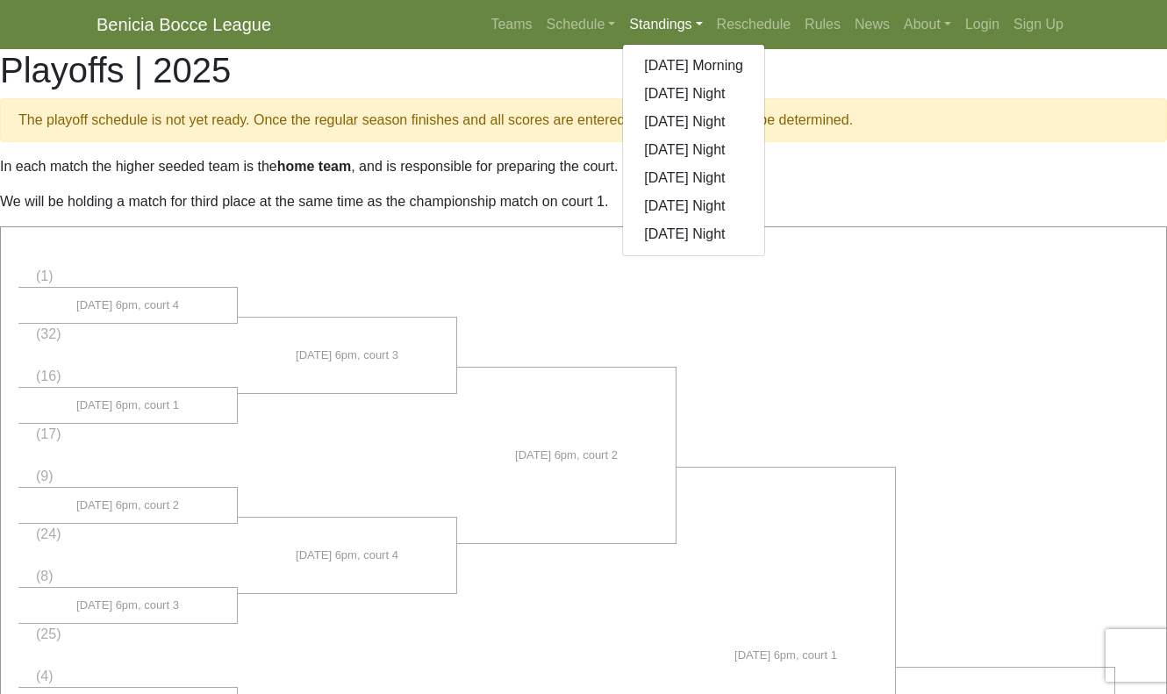
click at [697, 29] on link "Standings" at bounding box center [665, 24] width 87 height 35
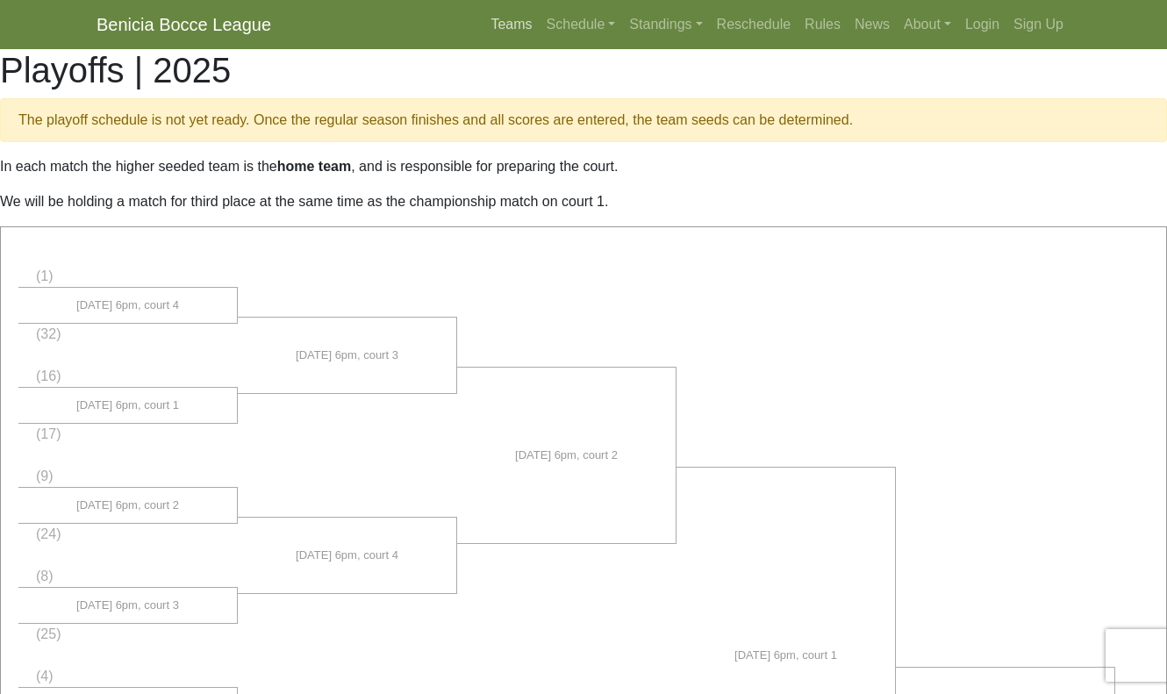
click at [519, 25] on link "Teams" at bounding box center [510, 24] width 55 height 35
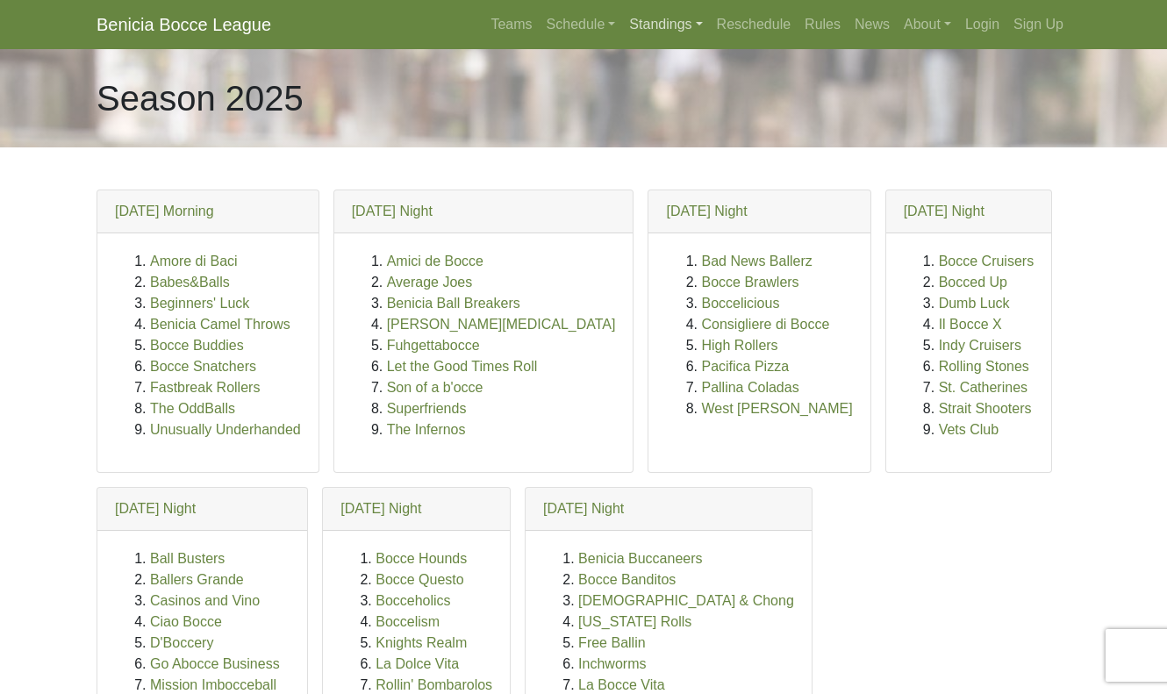
click at [649, 32] on link "Standings" at bounding box center [665, 24] width 87 height 35
